Goal: Task Accomplishment & Management: Use online tool/utility

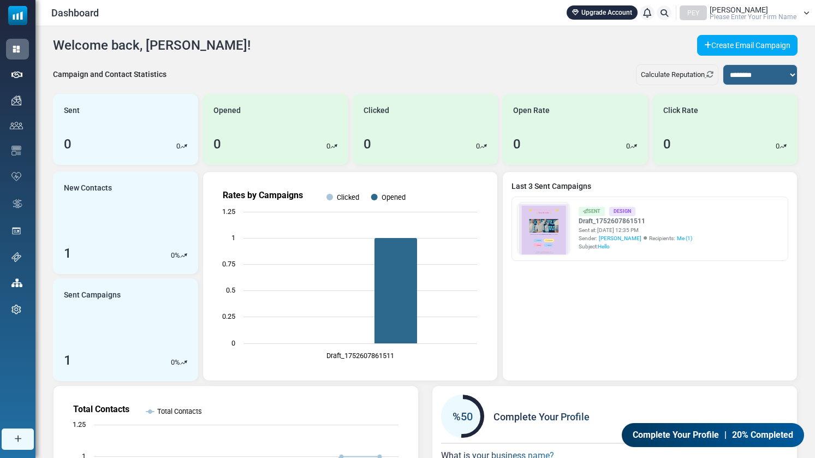
click at [748, 17] on span "Please Enter Your Firm Name" at bounding box center [753, 17] width 87 height 7
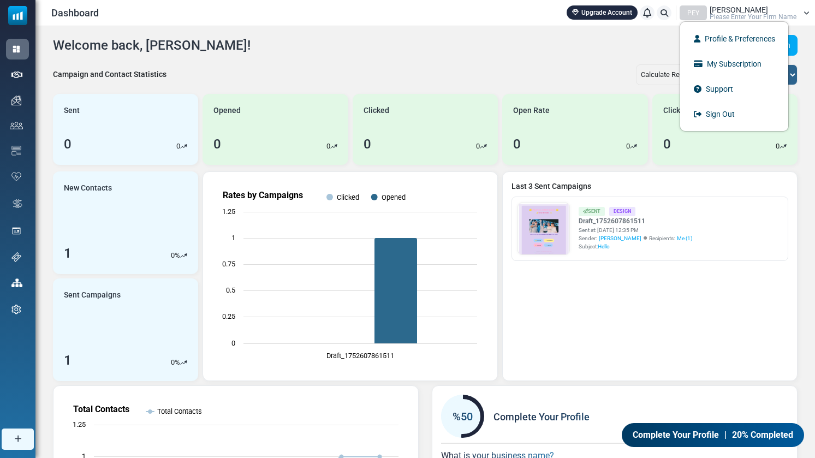
click at [480, 44] on div "Welcome back, Isabella! Create Email Campaign" at bounding box center [425, 45] width 745 height 21
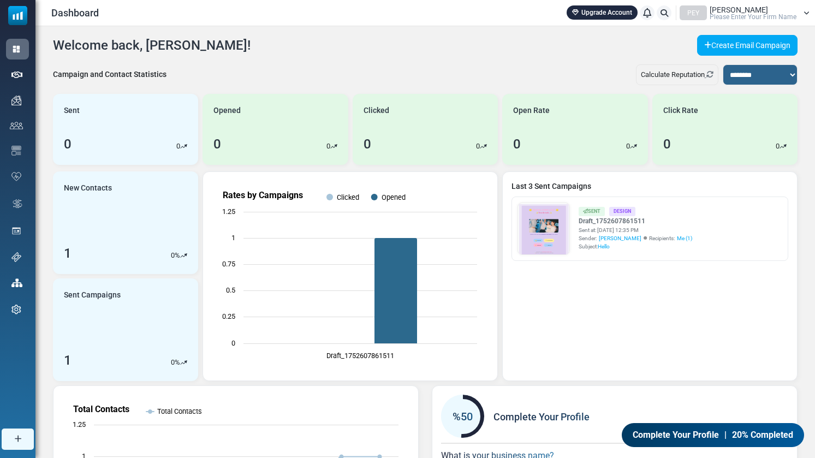
click at [795, 11] on div "Isabella Torres Please Enter Your Firm Name" at bounding box center [753, 13] width 87 height 14
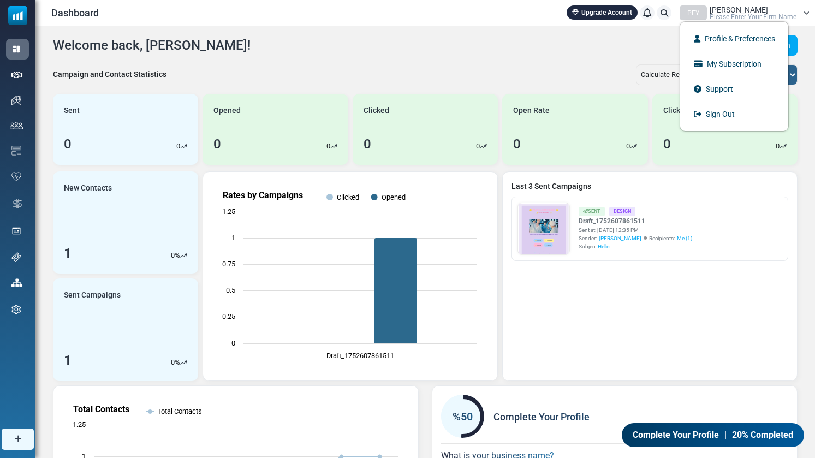
click at [329, 56] on div "**********" at bounding box center [426, 328] width 780 height 605
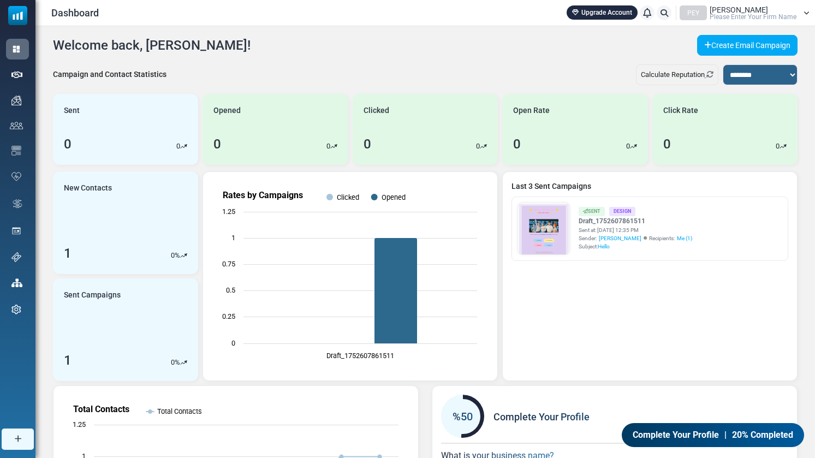
click at [318, 42] on div "Welcome back, Isabella! Create Email Campaign" at bounding box center [425, 45] width 745 height 21
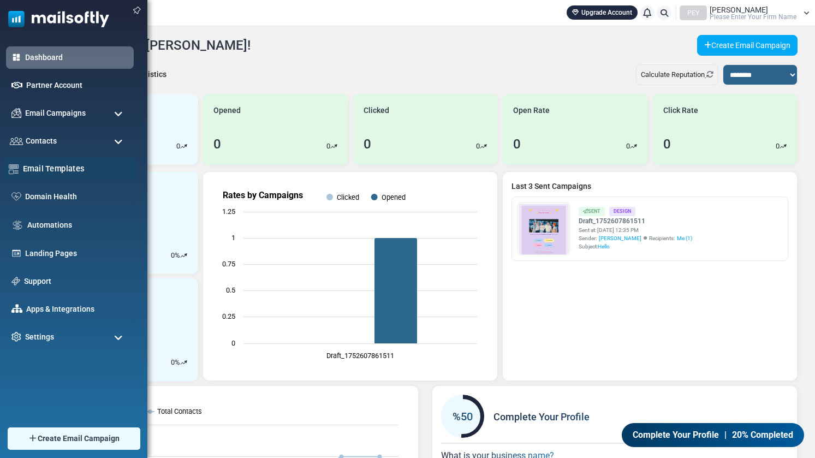
click at [72, 166] on link "Email Templates" at bounding box center [77, 169] width 108 height 12
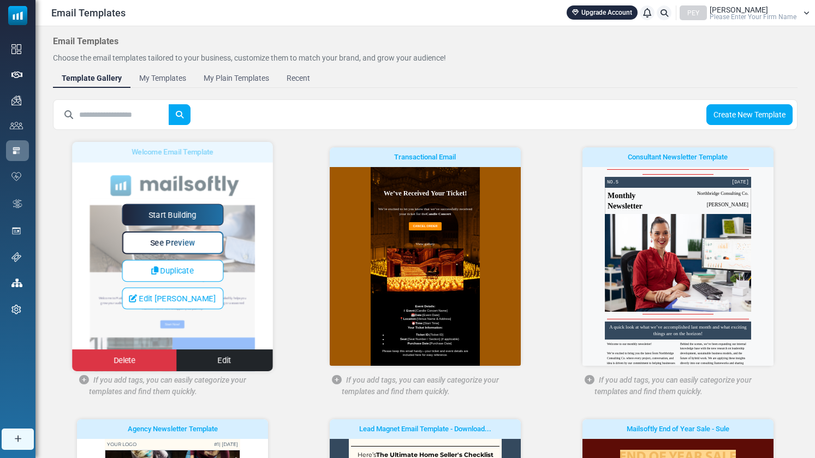
click at [178, 208] on link "Start Building" at bounding box center [173, 215] width 102 height 22
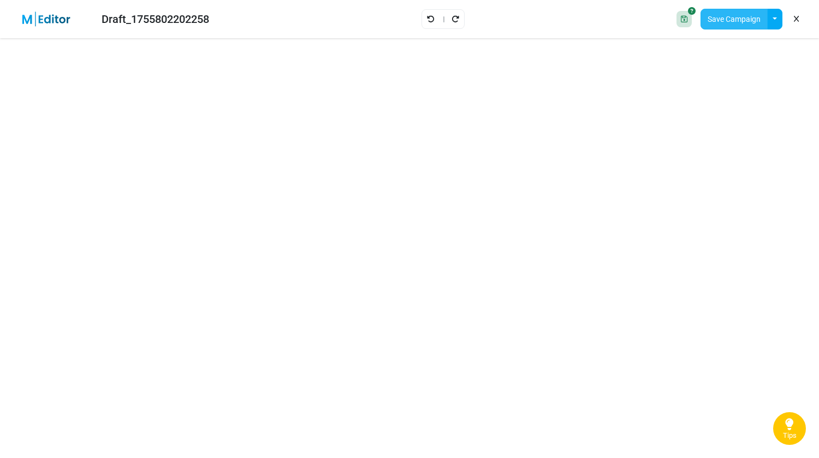
click at [735, 25] on button "Save Campaign" at bounding box center [734, 19] width 67 height 21
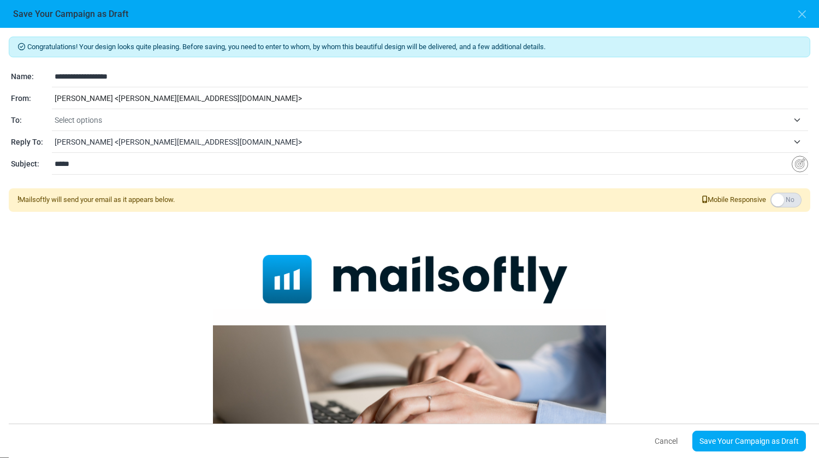
click at [143, 78] on input "**********" at bounding box center [432, 76] width 754 height 21
type input "*********"
drag, startPoint x: 806, startPoint y: 16, endPoint x: 801, endPoint y: 12, distance: 6.2
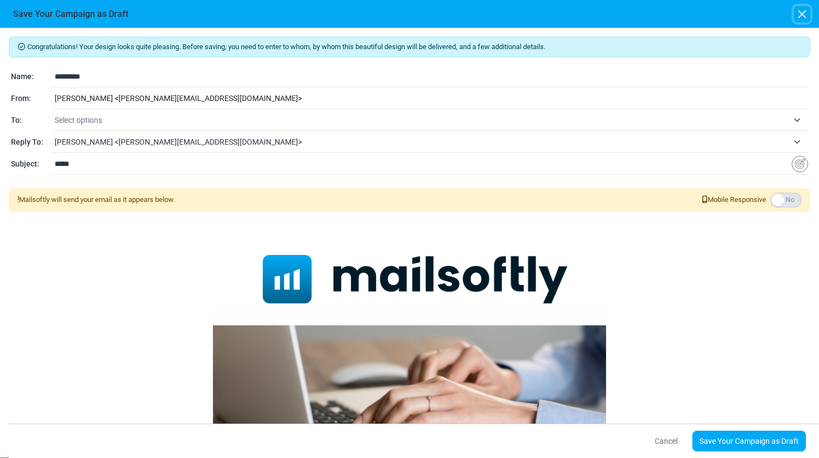
click at [801, 12] on button "button" at bounding box center [802, 14] width 16 height 16
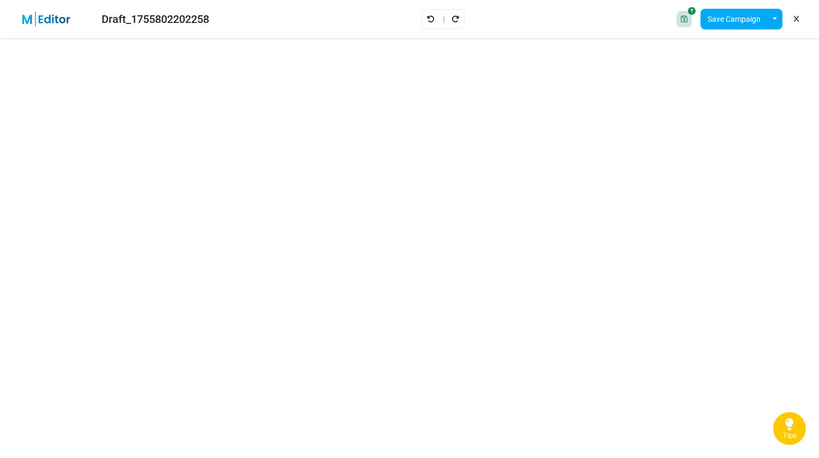
click at [799, 16] on link at bounding box center [796, 19] width 10 height 19
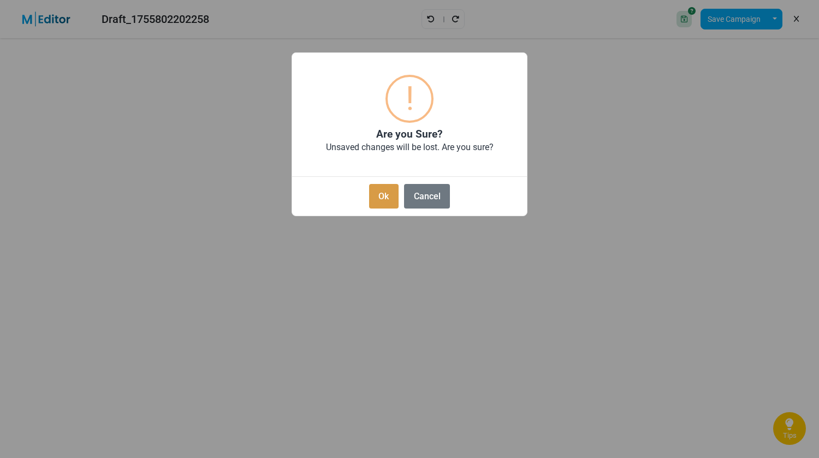
click at [385, 198] on button "Ok" at bounding box center [383, 196] width 29 height 25
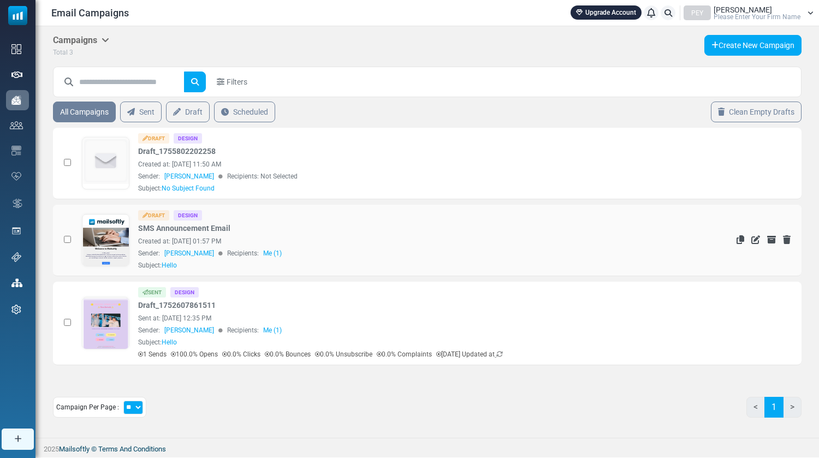
click at [100, 248] on link at bounding box center [105, 271] width 47 height 113
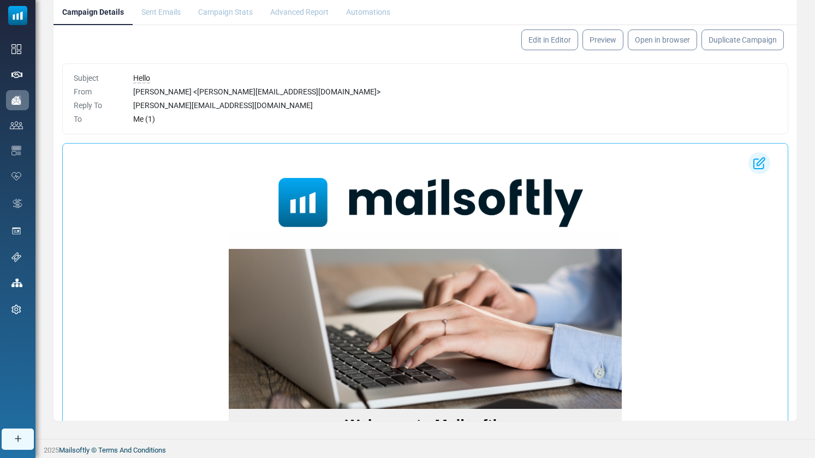
click at [756, 162] on img at bounding box center [760, 163] width 22 height 22
click at [557, 29] on link "Edit in Editor" at bounding box center [550, 40] width 60 height 22
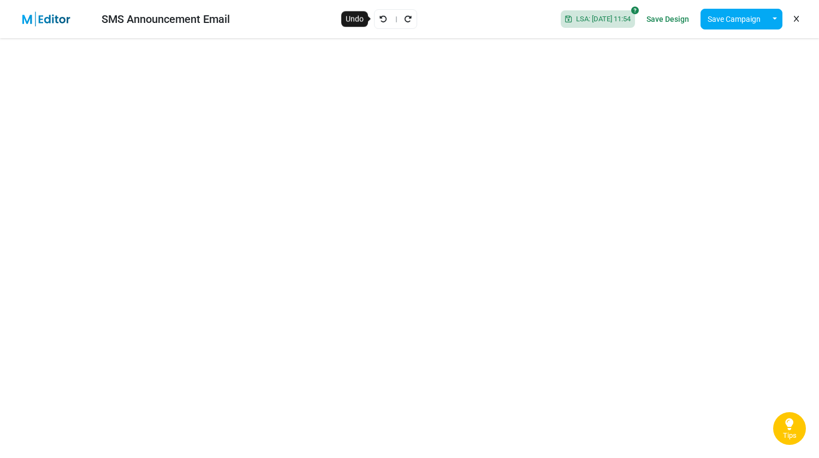
click at [379, 14] on link "Undo" at bounding box center [383, 19] width 9 height 14
click at [423, 22] on div "SMS Announcement Email LSA: 2025-08-21 11:54 Save Design Save Campaign Save as …" at bounding box center [409, 19] width 819 height 38
click at [404, 16] on icon "Redo" at bounding box center [408, 19] width 8 height 8
click at [380, 15] on icon "Undo" at bounding box center [384, 19] width 8 height 8
click at [404, 17] on icon "Redo" at bounding box center [408, 19] width 8 height 8
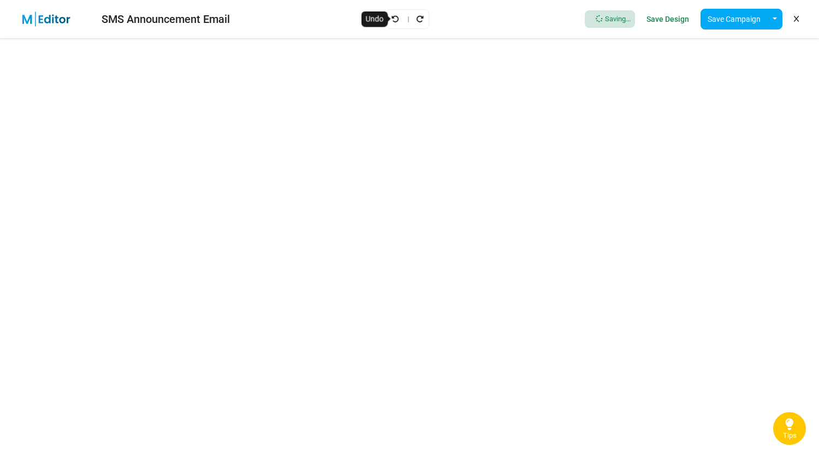
click at [398, 19] on icon "Undo" at bounding box center [396, 19] width 8 height 8
drag, startPoint x: 668, startPoint y: 21, endPoint x: 666, endPoint y: 15, distance: 6.9
click at [666, 15] on link "Save Design" at bounding box center [668, 19] width 48 height 19
click at [380, 16] on icon "Undo" at bounding box center [384, 19] width 8 height 8
click at [380, 15] on icon "Undo" at bounding box center [384, 19] width 8 height 8
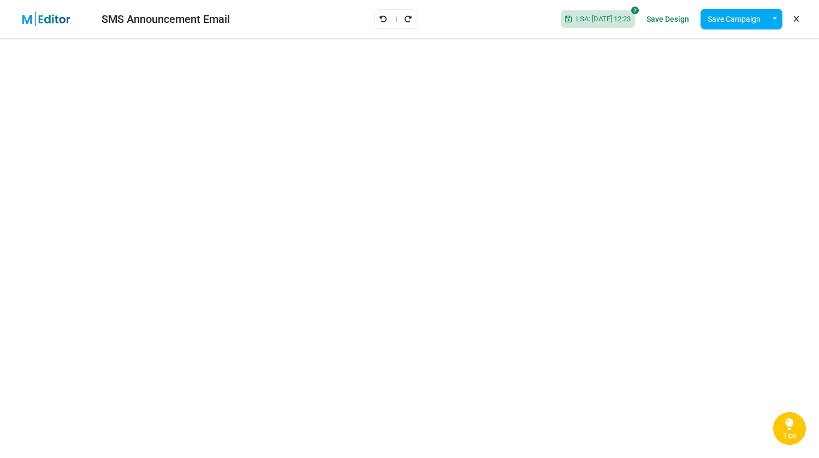
click at [380, 15] on icon "Undo" at bounding box center [384, 19] width 8 height 8
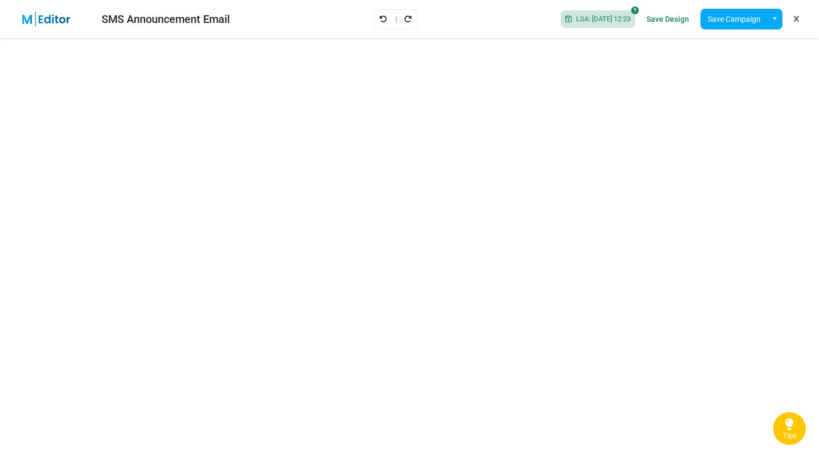
click at [380, 15] on icon "Undo" at bounding box center [384, 19] width 8 height 8
click at [380, 22] on icon "Undo" at bounding box center [384, 19] width 8 height 8
click at [372, 22] on div "SMS Announcement Email Saving... Save Design Save Campaign Save as Template Ins…" at bounding box center [409, 19] width 819 height 38
click at [397, 18] on icon "Undo" at bounding box center [396, 19] width 8 height 8
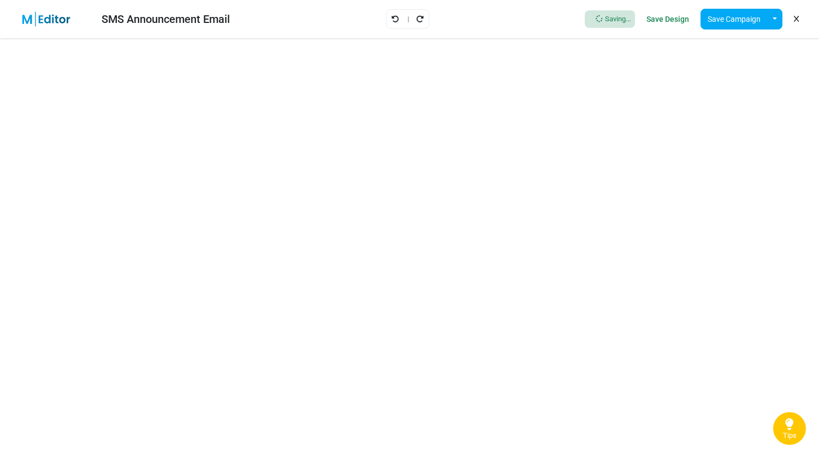
click at [397, 18] on icon "Undo" at bounding box center [396, 19] width 8 height 8
click at [404, 18] on icon "Redo" at bounding box center [408, 19] width 8 height 8
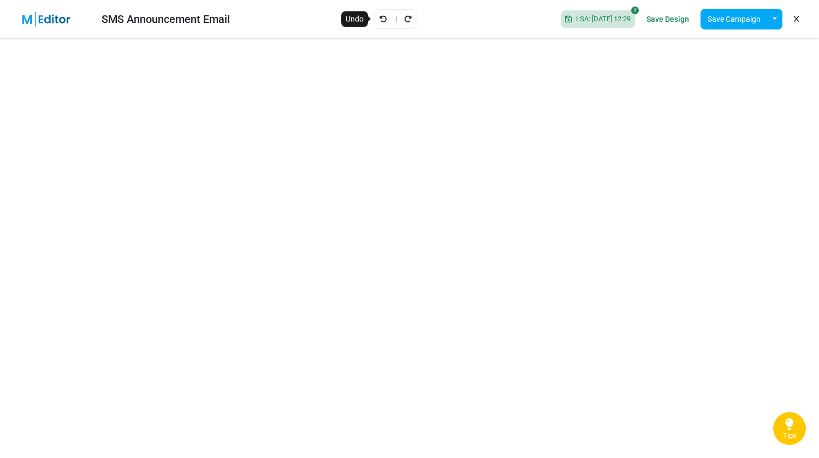
click at [380, 22] on icon "Undo" at bounding box center [384, 19] width 8 height 8
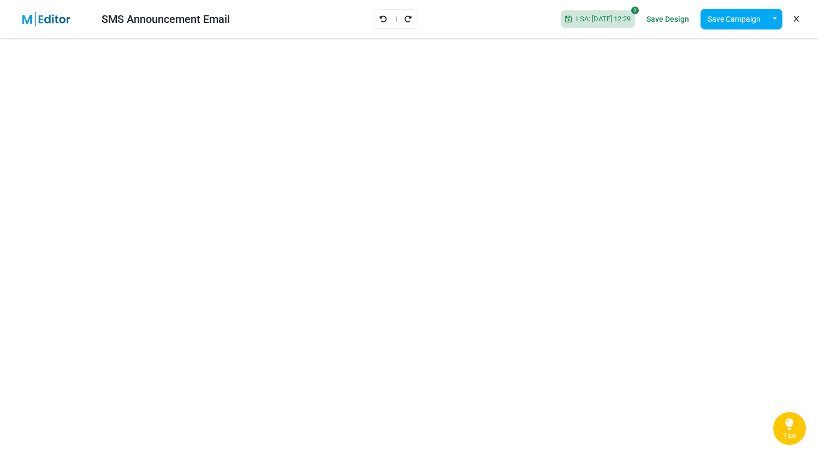
click at [380, 22] on icon "Undo" at bounding box center [384, 19] width 8 height 8
click at [375, 22] on div "SMS Announcement Email Saving... Save Design Save Campaign Save as Template Ins…" at bounding box center [409, 19] width 819 height 38
click at [394, 20] on div at bounding box center [395, 19] width 43 height 20
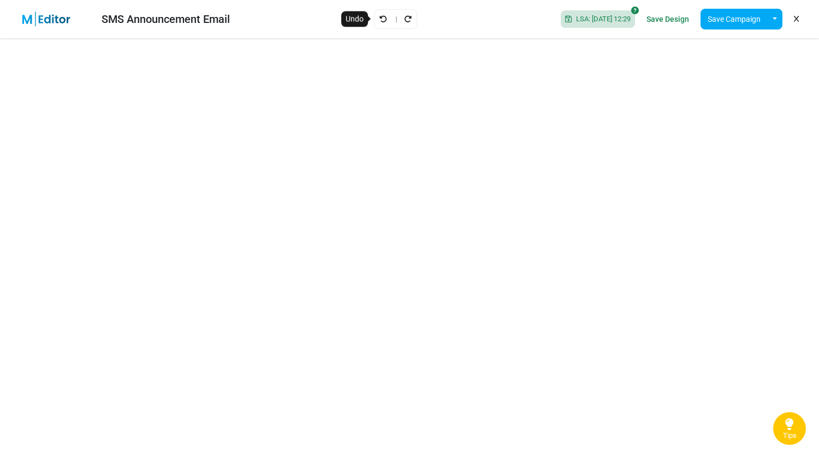
click at [380, 17] on icon "Undo" at bounding box center [384, 19] width 8 height 8
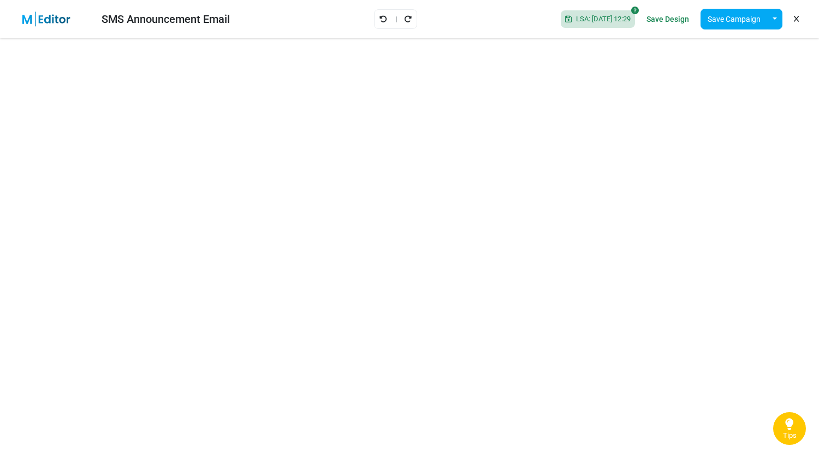
click at [380, 17] on icon "Undo" at bounding box center [384, 19] width 8 height 8
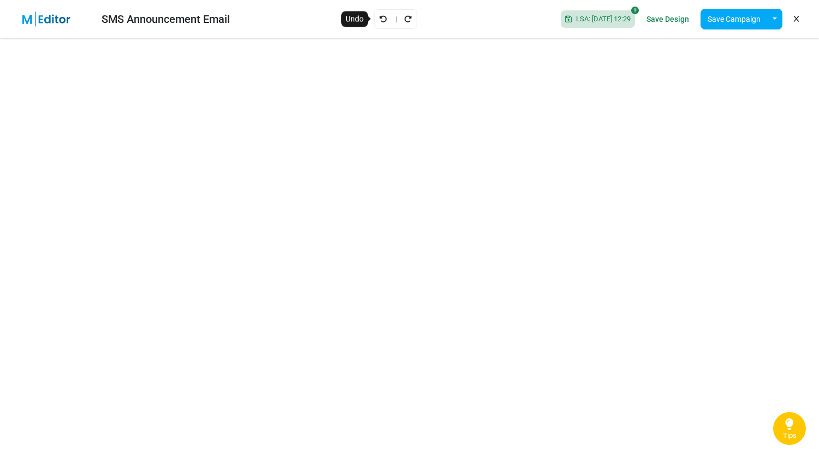
click at [380, 18] on icon "Undo" at bounding box center [384, 19] width 8 height 8
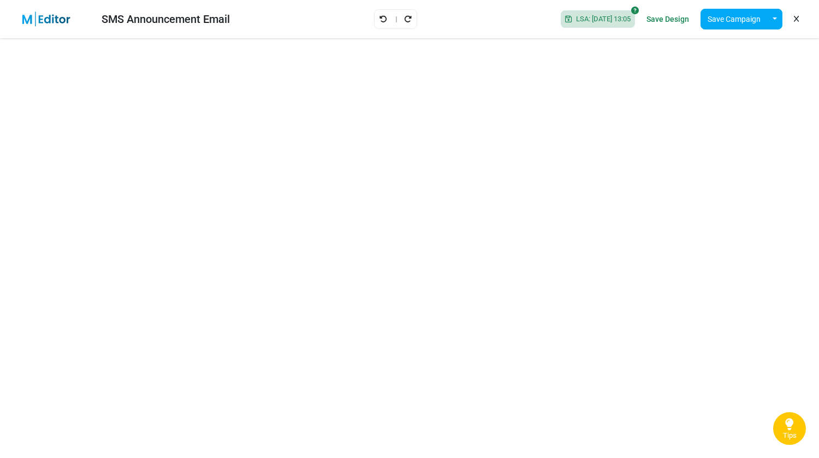
click at [374, 21] on div at bounding box center [395, 19] width 43 height 20
click at [380, 20] on icon "Undo" at bounding box center [384, 19] width 8 height 8
click at [380, 19] on icon "Undo" at bounding box center [384, 19] width 8 height 8
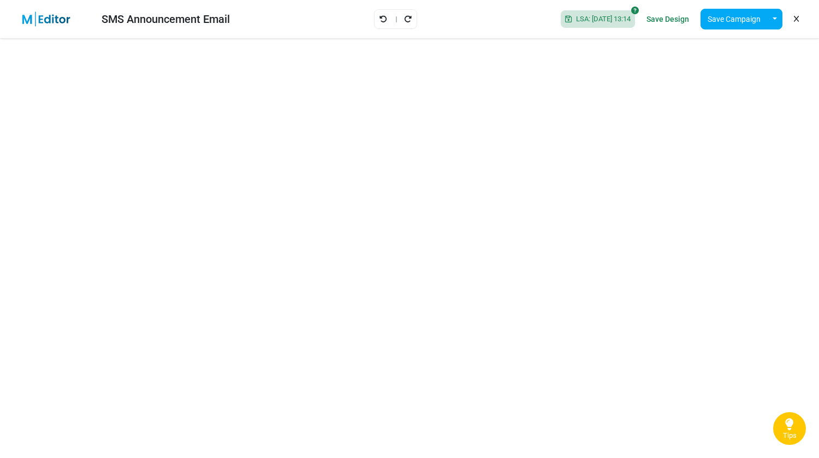
click at [380, 19] on icon "Undo" at bounding box center [384, 19] width 8 height 8
click at [653, 16] on link "Save Design" at bounding box center [668, 19] width 48 height 19
click at [734, 17] on button "Save Campaign" at bounding box center [734, 19] width 67 height 21
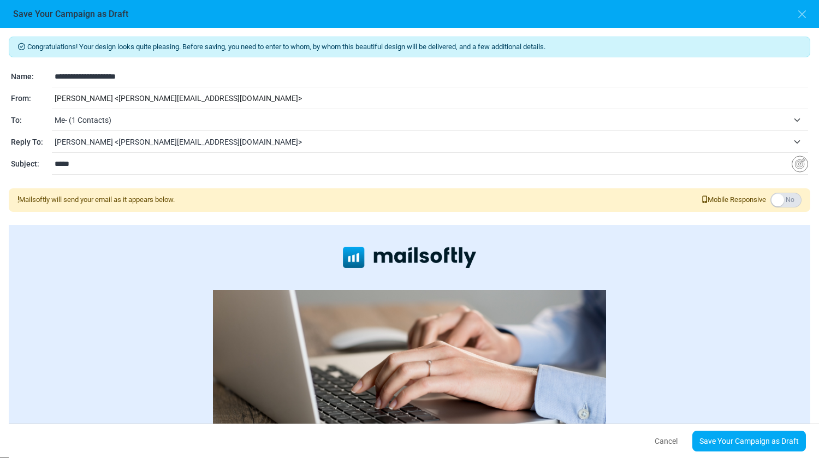
drag, startPoint x: 78, startPoint y: 163, endPoint x: 42, endPoint y: 170, distance: 37.3
click at [42, 170] on div "**********" at bounding box center [409, 164] width 797 height 13
type input "*"
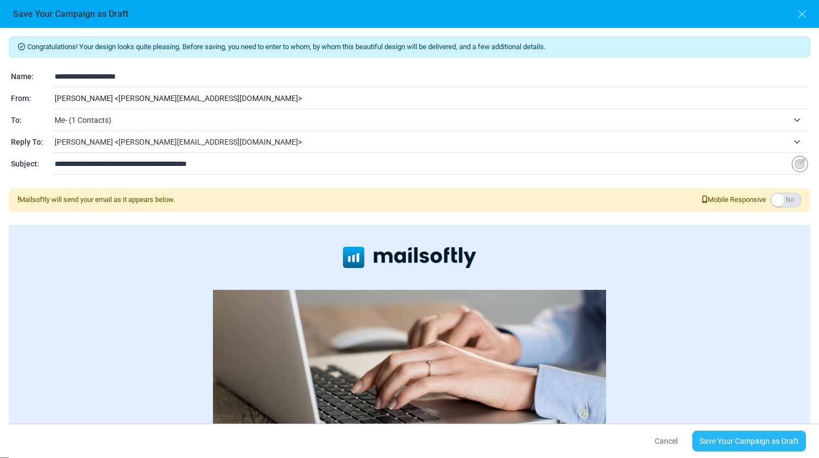
type input "**********"
click at [713, 441] on link "Save Your Campaign as Draft" at bounding box center [750, 441] width 114 height 21
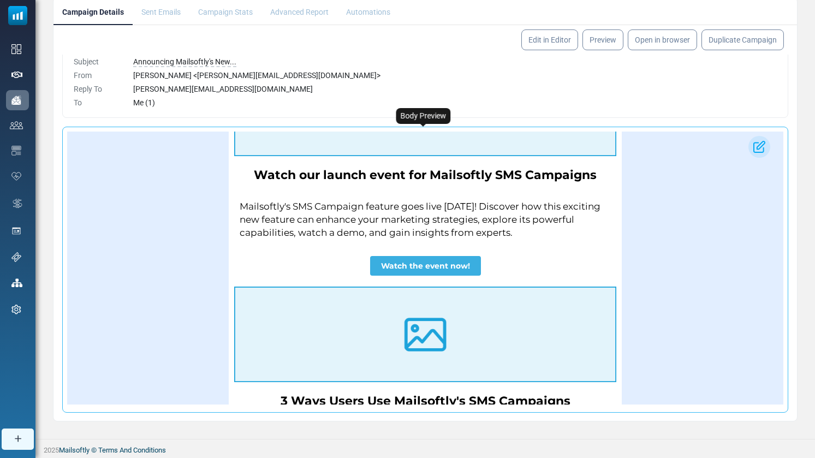
scroll to position [1092, 0]
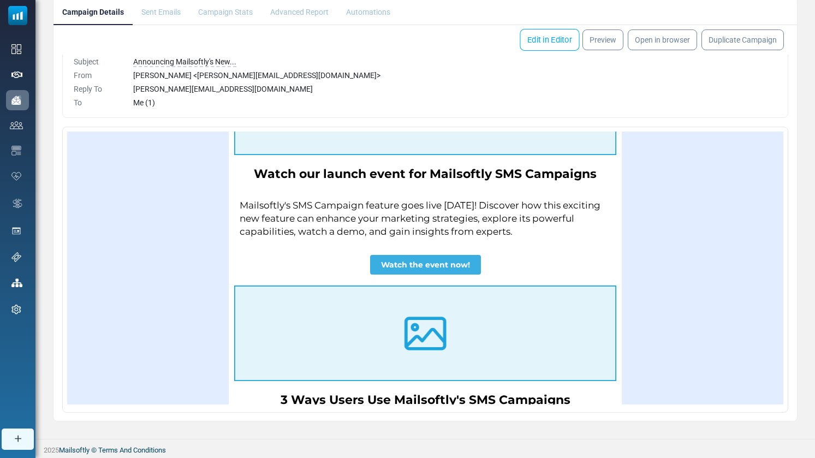
click at [547, 40] on link "Edit in Editor" at bounding box center [550, 40] width 60 height 22
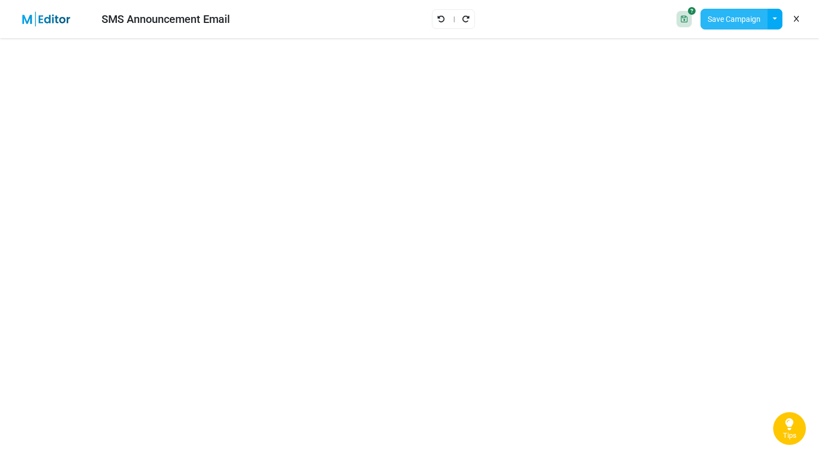
click at [729, 23] on button "Save Campaign" at bounding box center [734, 19] width 67 height 21
